Goal: Find specific page/section: Find specific page/section

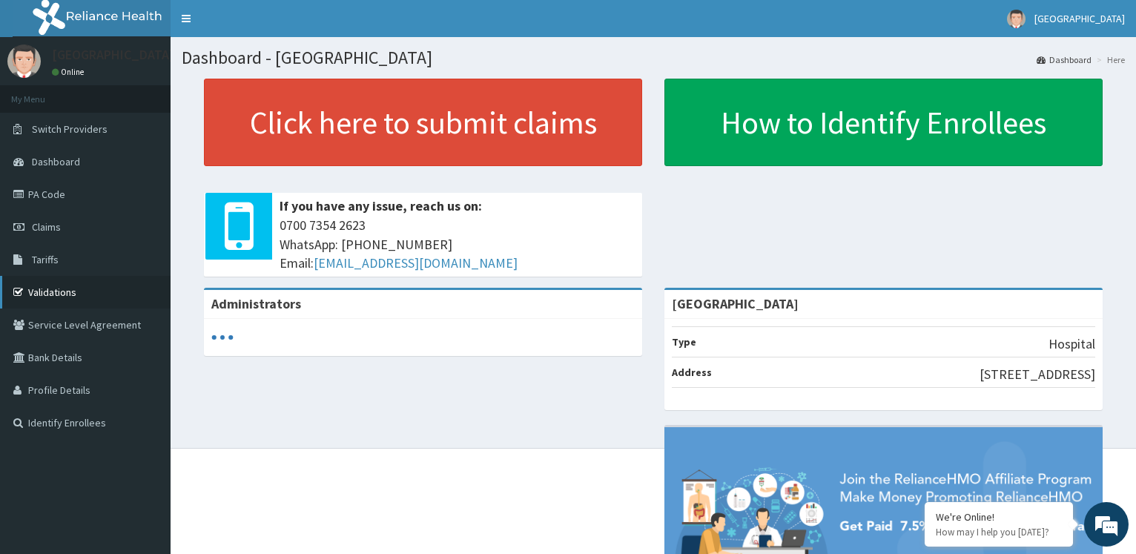
click at [99, 296] on link "Validations" at bounding box center [85, 292] width 171 height 33
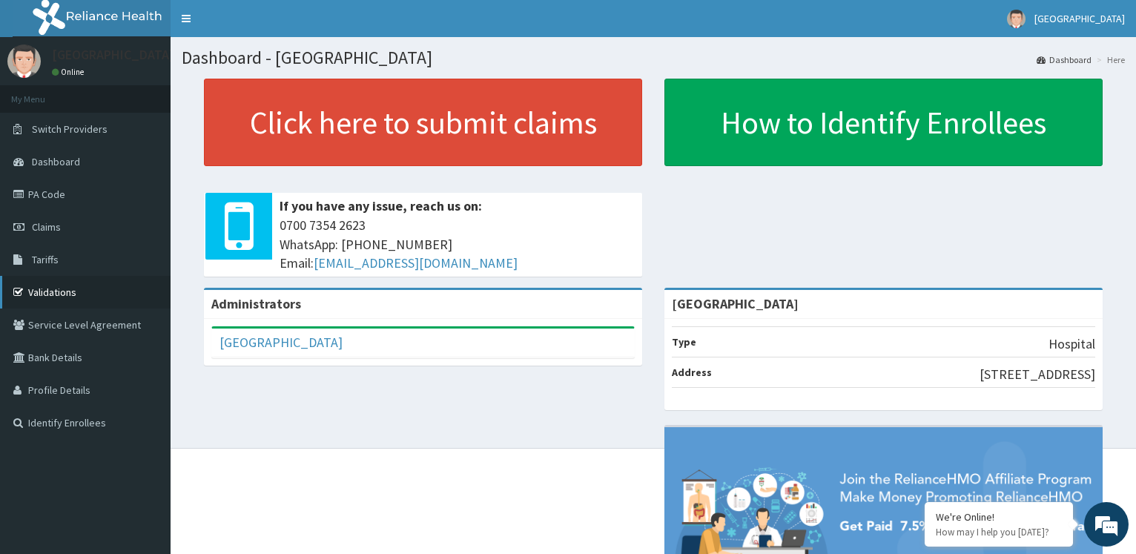
click at [44, 285] on link "Validations" at bounding box center [85, 292] width 171 height 33
click at [87, 293] on link "Validations" at bounding box center [85, 292] width 171 height 33
click at [59, 291] on link "Validations" at bounding box center [85, 292] width 171 height 33
